Goal: Find specific page/section: Find specific page/section

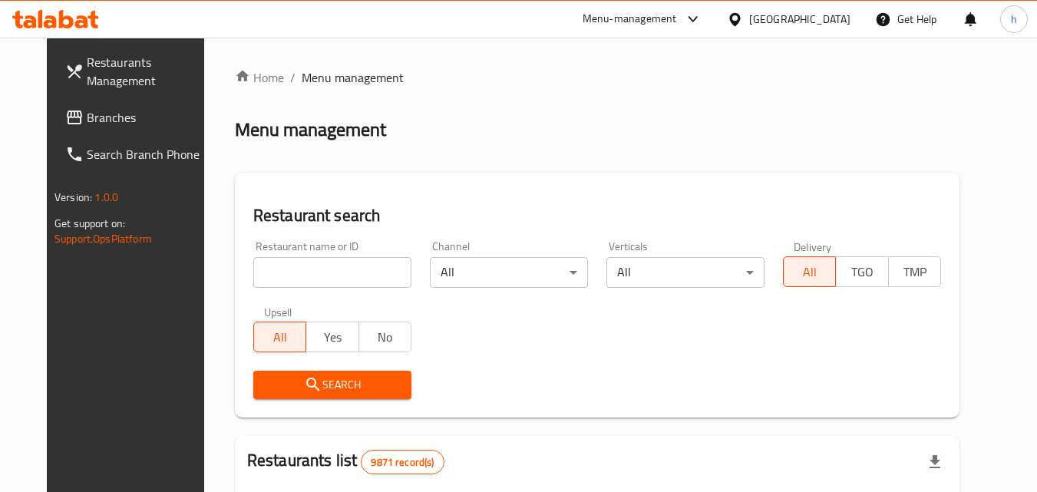
click at [846, 25] on div "[GEOGRAPHIC_DATA]" at bounding box center [799, 19] width 101 height 17
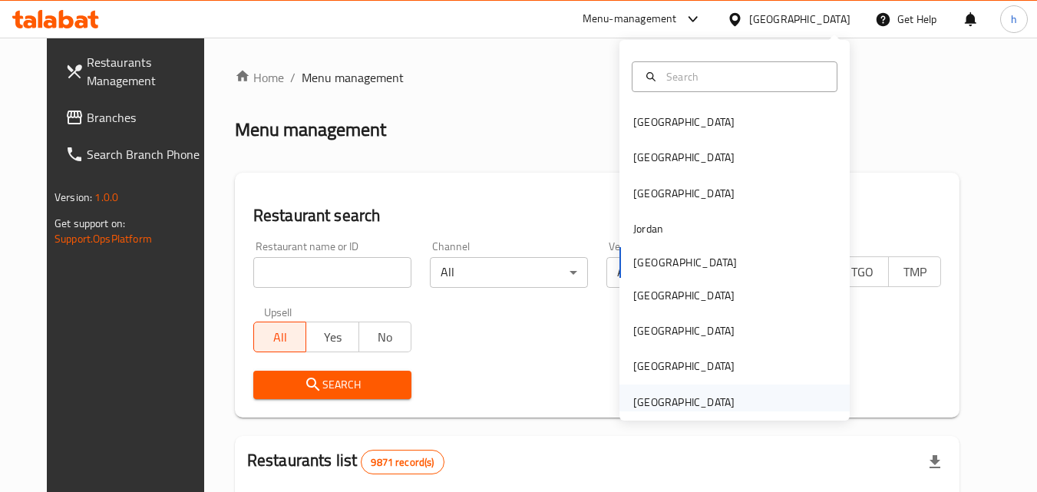
click at [655, 395] on div "[GEOGRAPHIC_DATA]" at bounding box center [683, 402] width 101 height 17
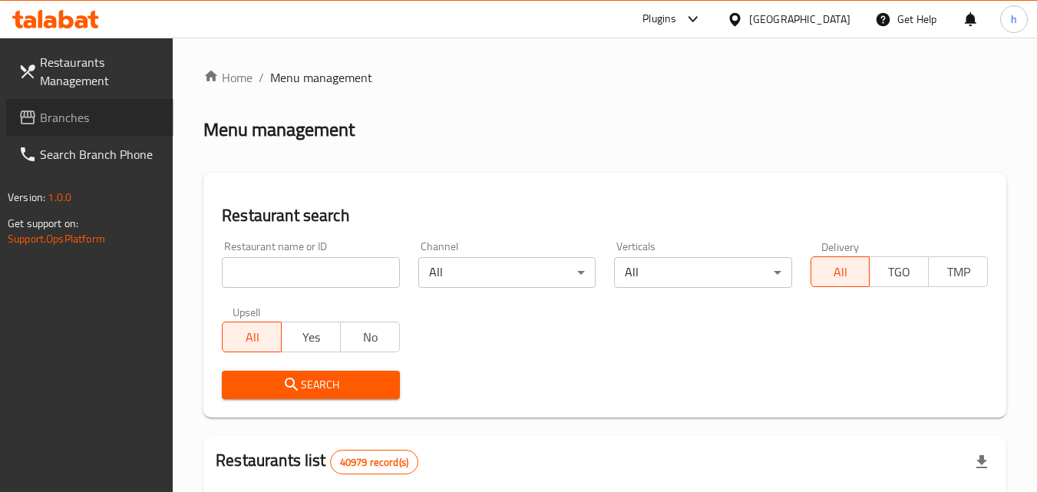
click at [74, 117] on span "Branches" at bounding box center [100, 117] width 121 height 18
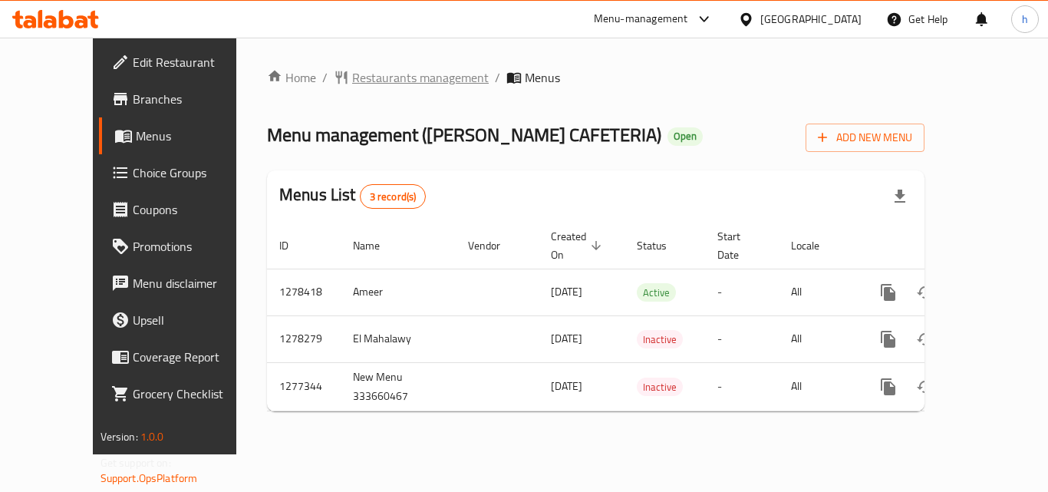
click at [369, 77] on span "Restaurants management" at bounding box center [420, 77] width 137 height 18
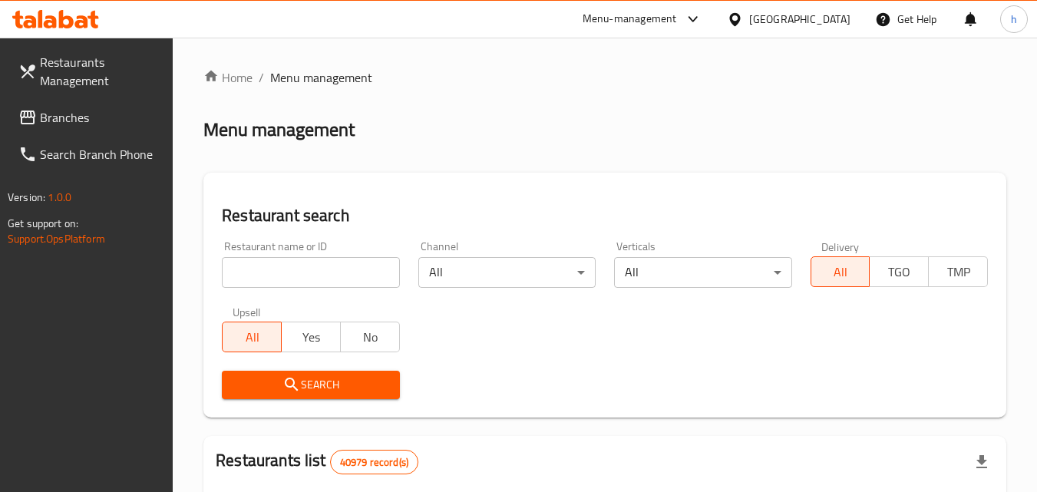
click at [312, 275] on input "search" at bounding box center [310, 272] width 177 height 31
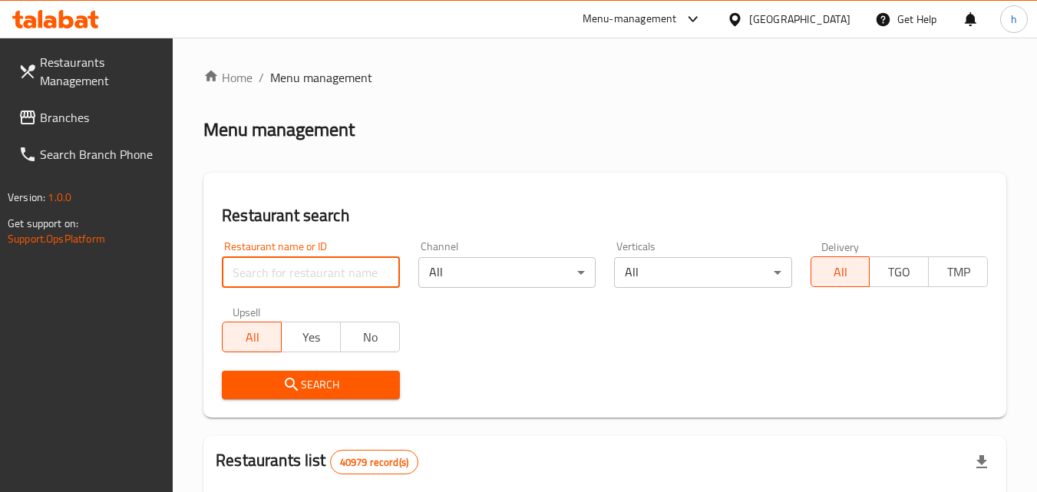
paste input "692415"
type input "692415"
click button "Search" at bounding box center [310, 385] width 177 height 28
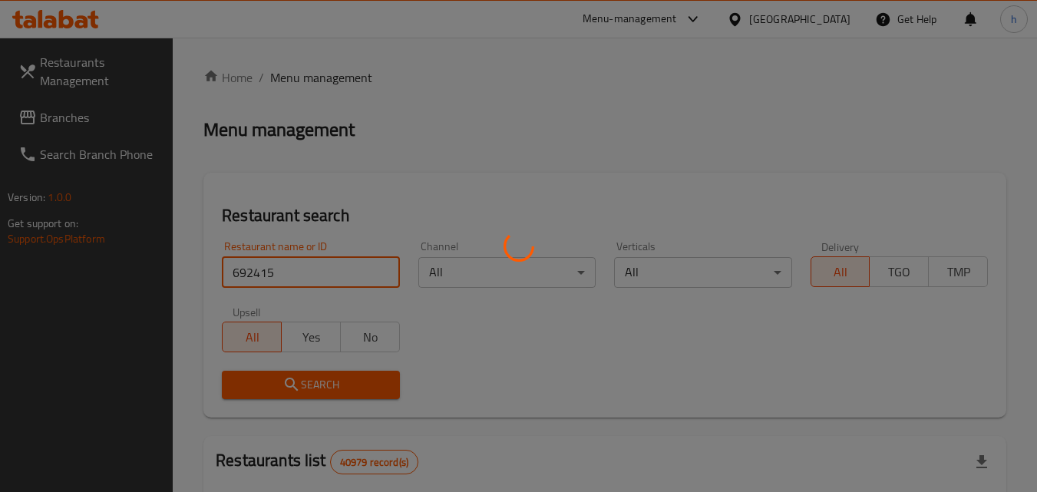
click button "Search" at bounding box center [310, 385] width 177 height 28
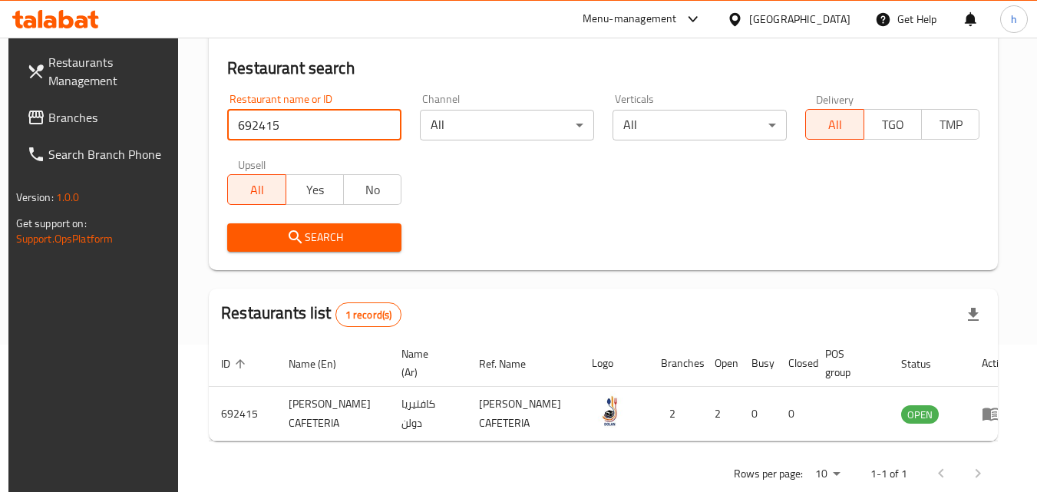
scroll to position [180, 0]
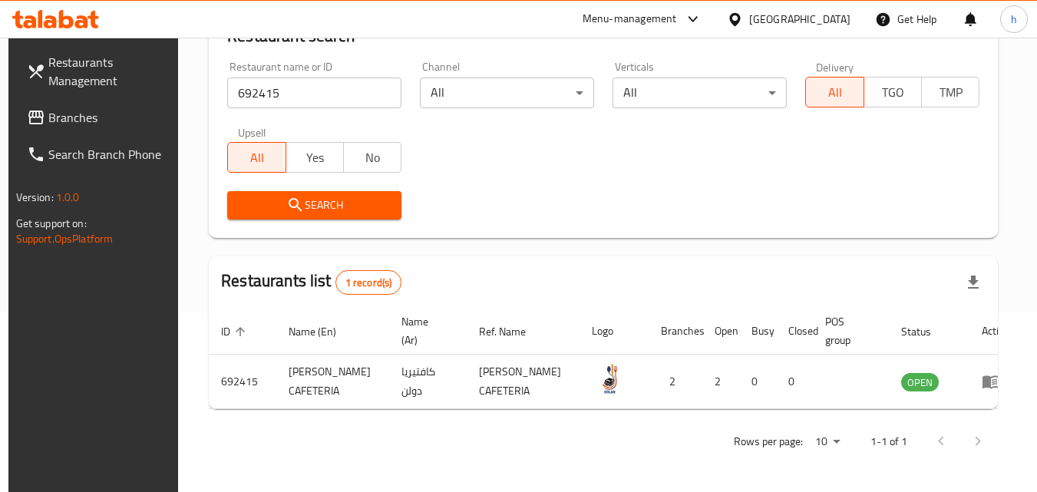
click at [822, 20] on div "[GEOGRAPHIC_DATA]" at bounding box center [799, 19] width 101 height 17
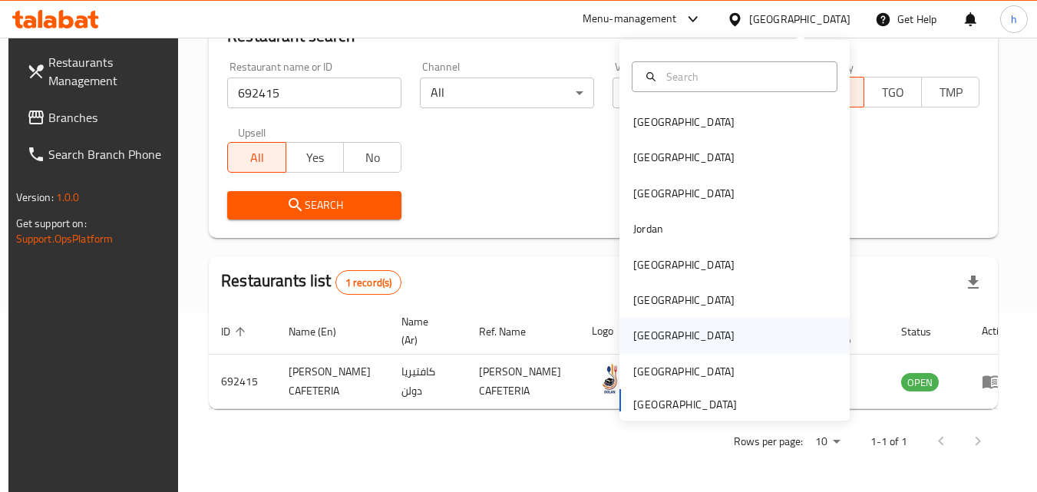
click at [645, 329] on div "[GEOGRAPHIC_DATA]" at bounding box center [683, 335] width 101 height 17
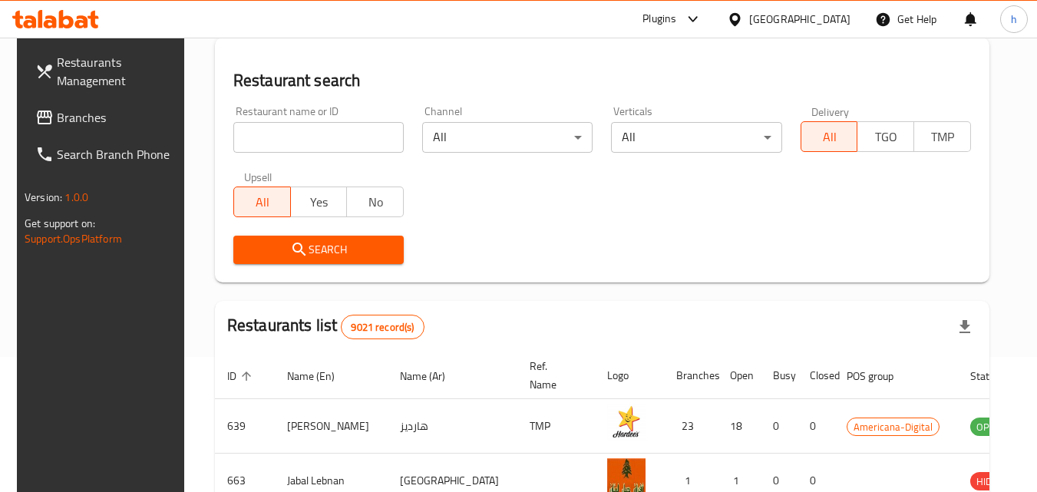
scroll to position [180, 0]
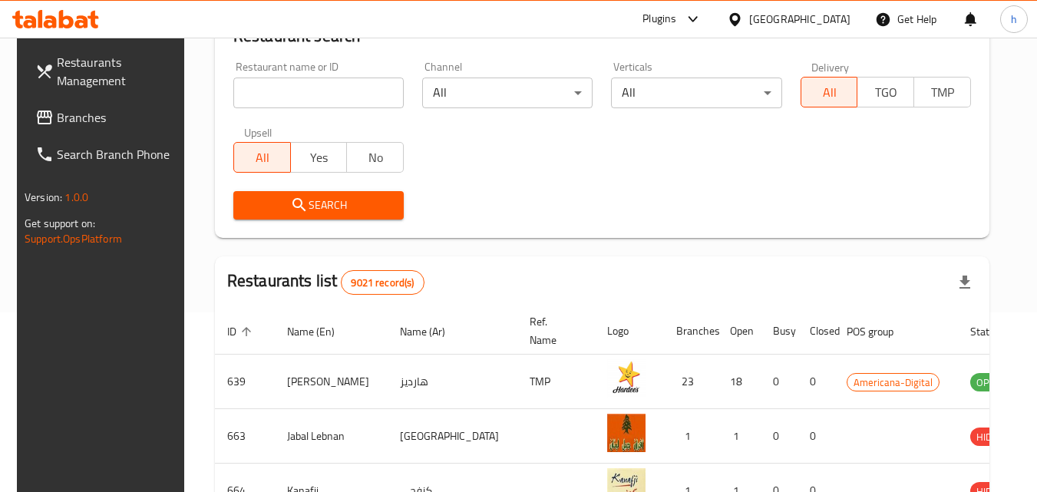
click at [65, 120] on span "Branches" at bounding box center [117, 117] width 121 height 18
